Goal: Navigation & Orientation: Find specific page/section

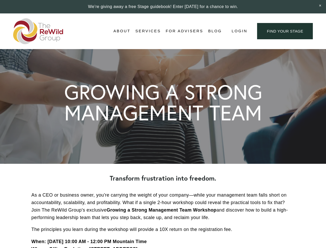
click at [239, 31] on span "Login" at bounding box center [240, 31] width 16 height 7
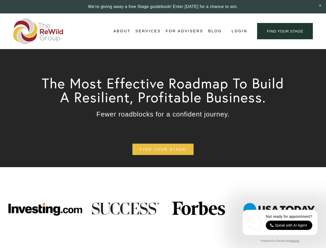
click at [239, 31] on span "Login" at bounding box center [240, 31] width 16 height 7
